Goal: Transaction & Acquisition: Download file/media

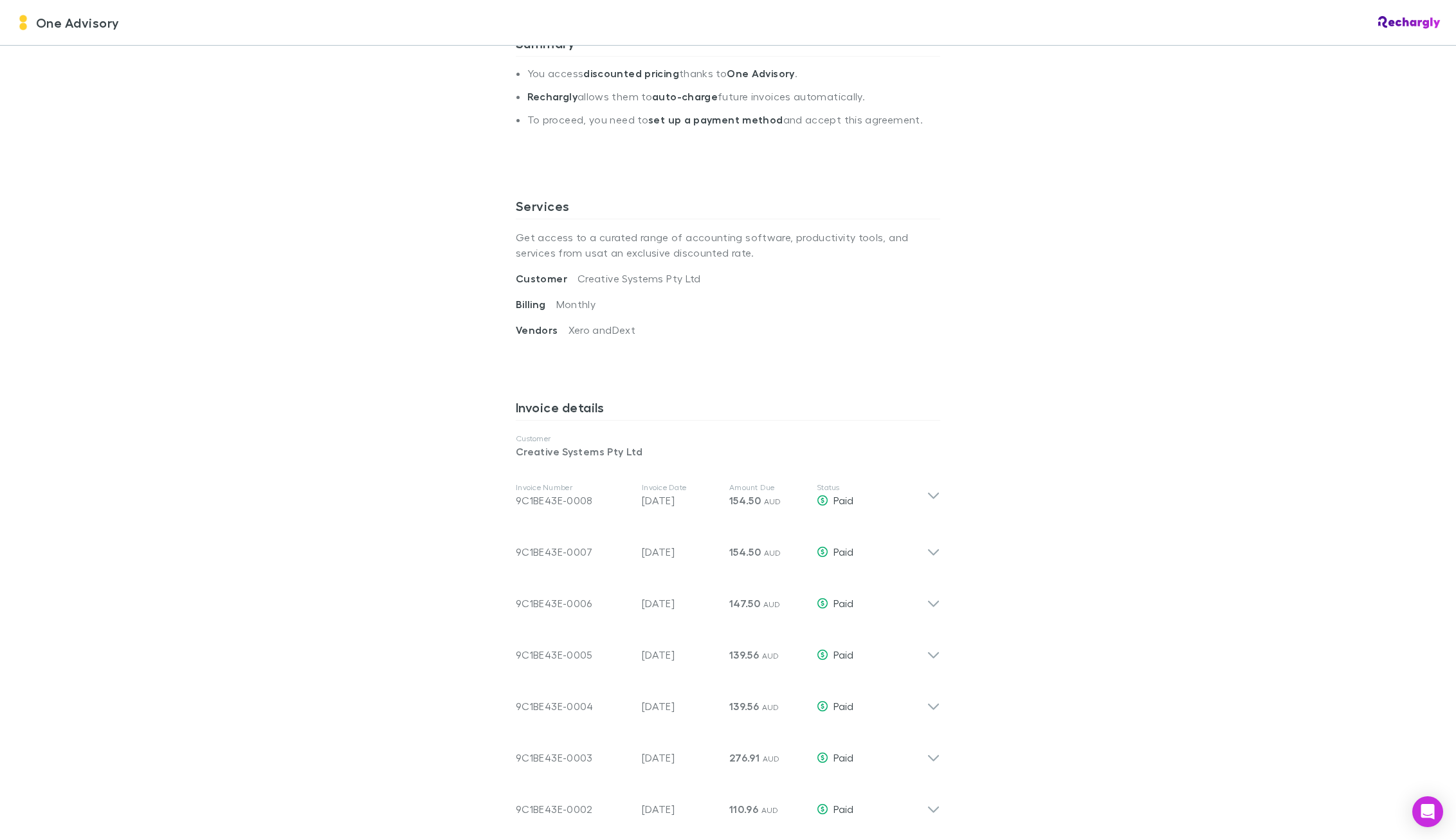
scroll to position [321, 0]
click at [930, 494] on icon at bounding box center [934, 492] width 11 height 6
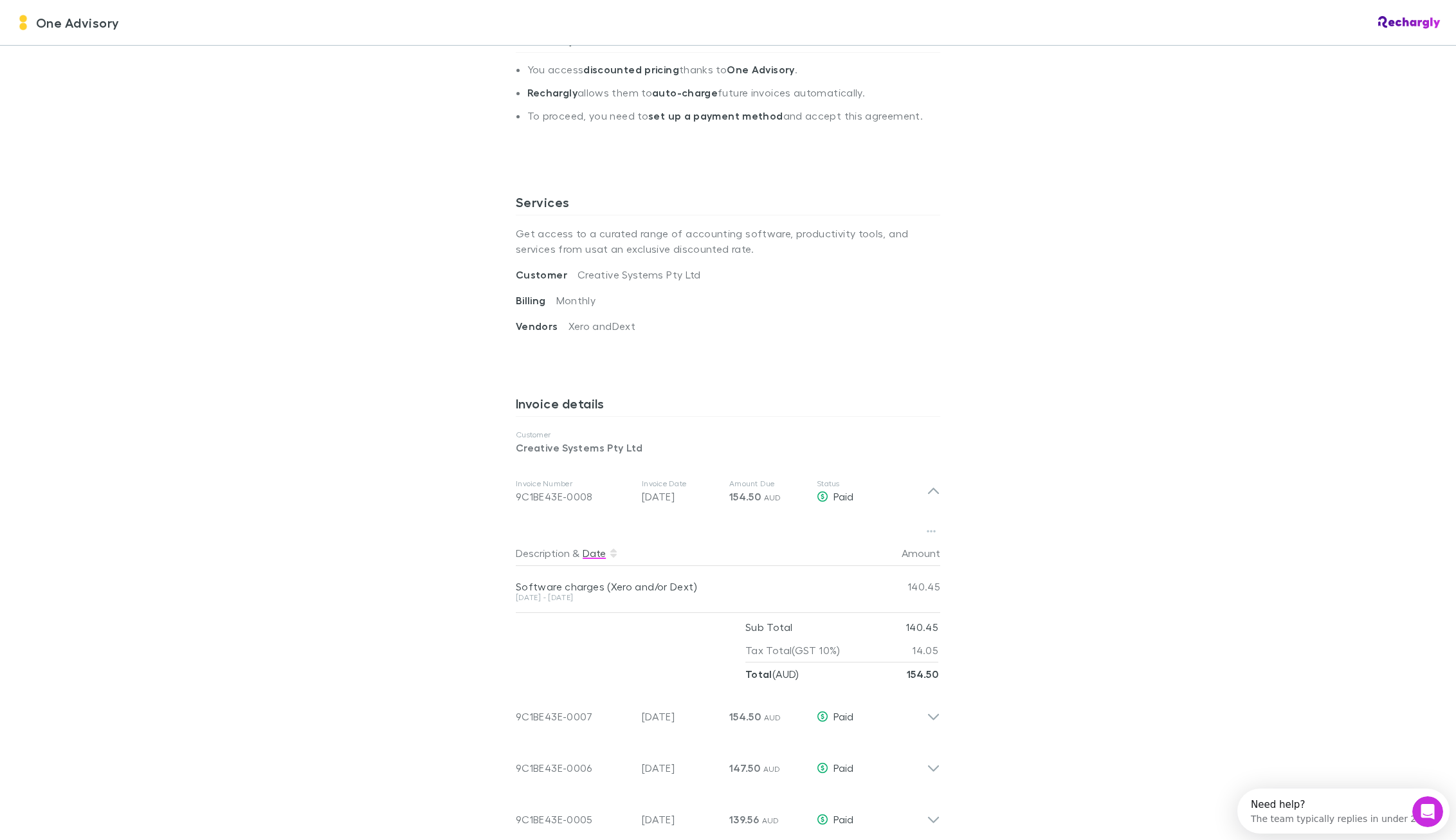
scroll to position [0, 0]
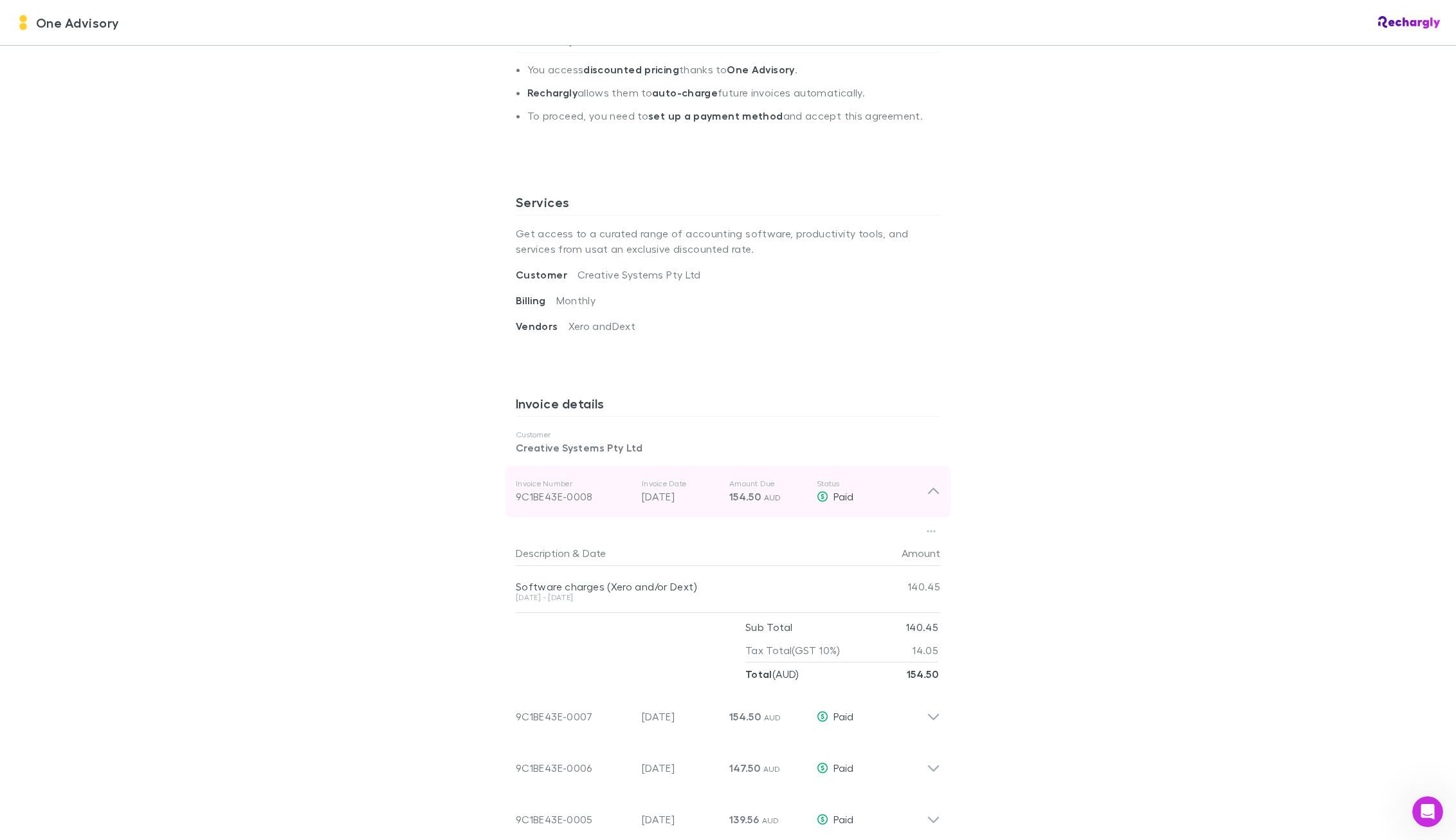
click at [634, 500] on div "Invoice Number 9C1BE43E-0008 Invoice Date [DATE] Amount Due 154.50 AUD Status P…" at bounding box center [721, 491] width 411 height 46
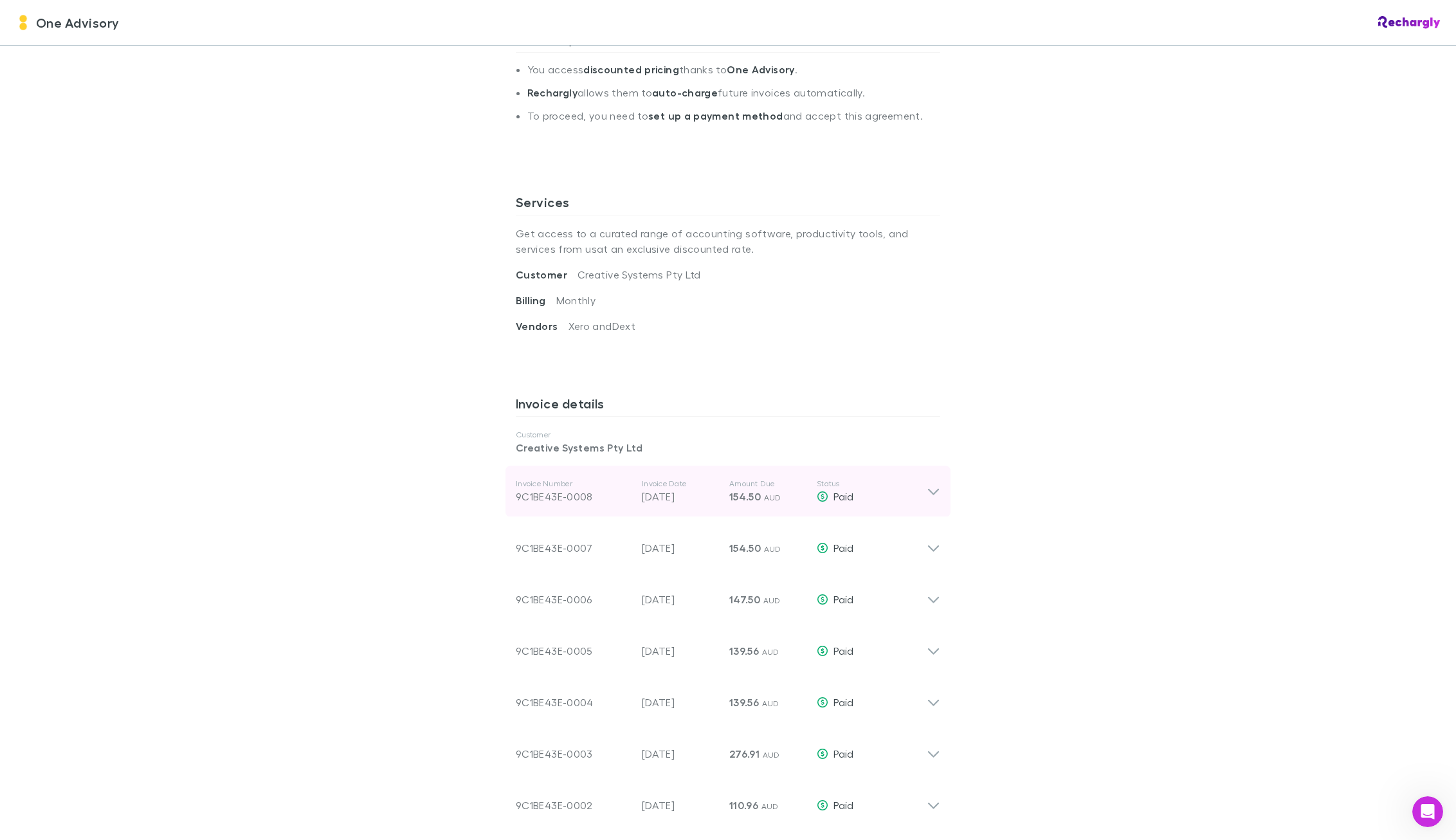
click at [631, 495] on div "Invoice Number 9C1BE43E-0008 Invoice Date [DATE] Amount Due 154.50 AUD Status P…" at bounding box center [721, 491] width 411 height 46
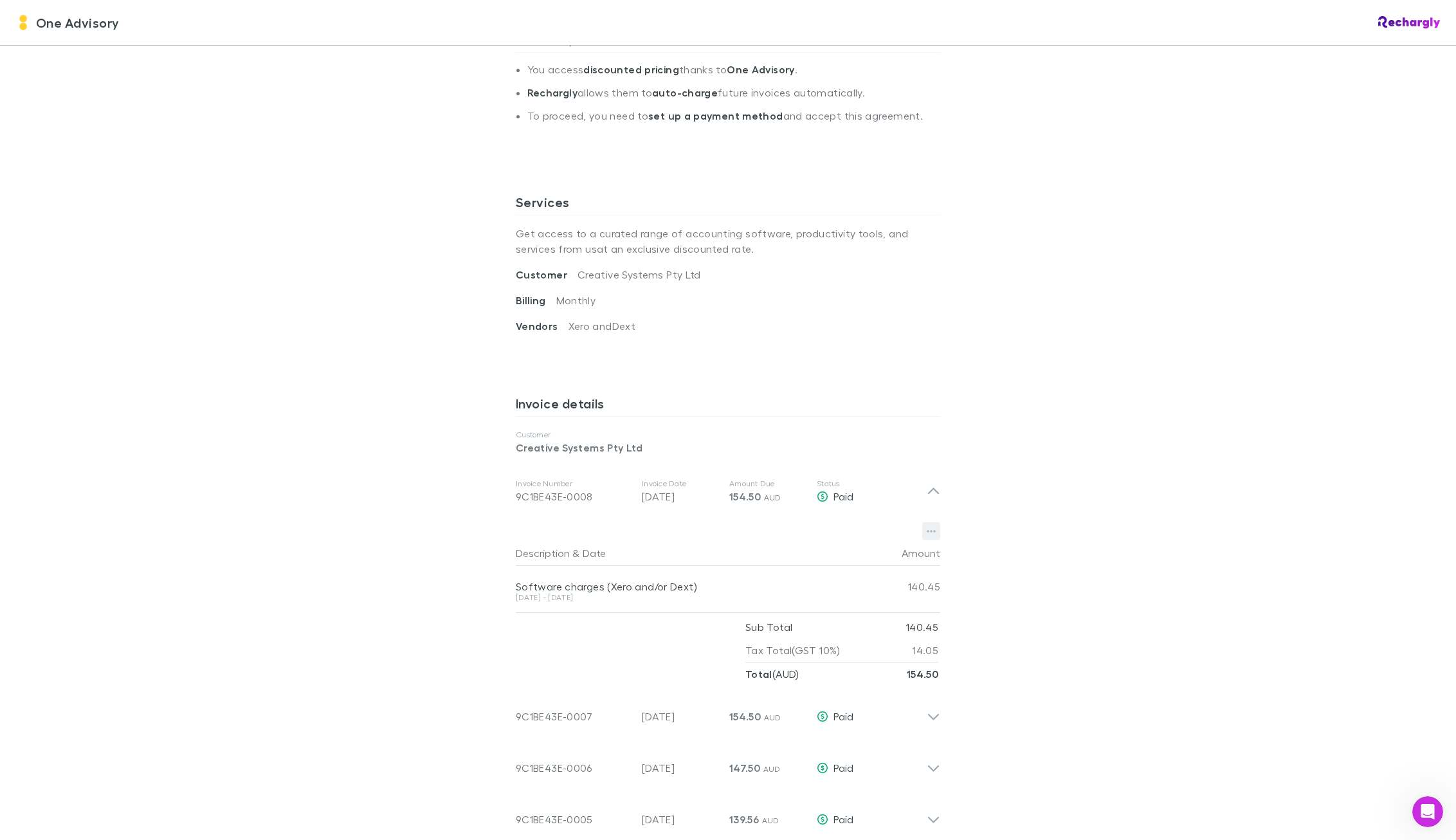
click at [932, 532] on button "button" at bounding box center [931, 531] width 18 height 18
click at [867, 555] on p "Download PDF" at bounding box center [847, 556] width 156 height 15
